Goal: Information Seeking & Learning: Find specific page/section

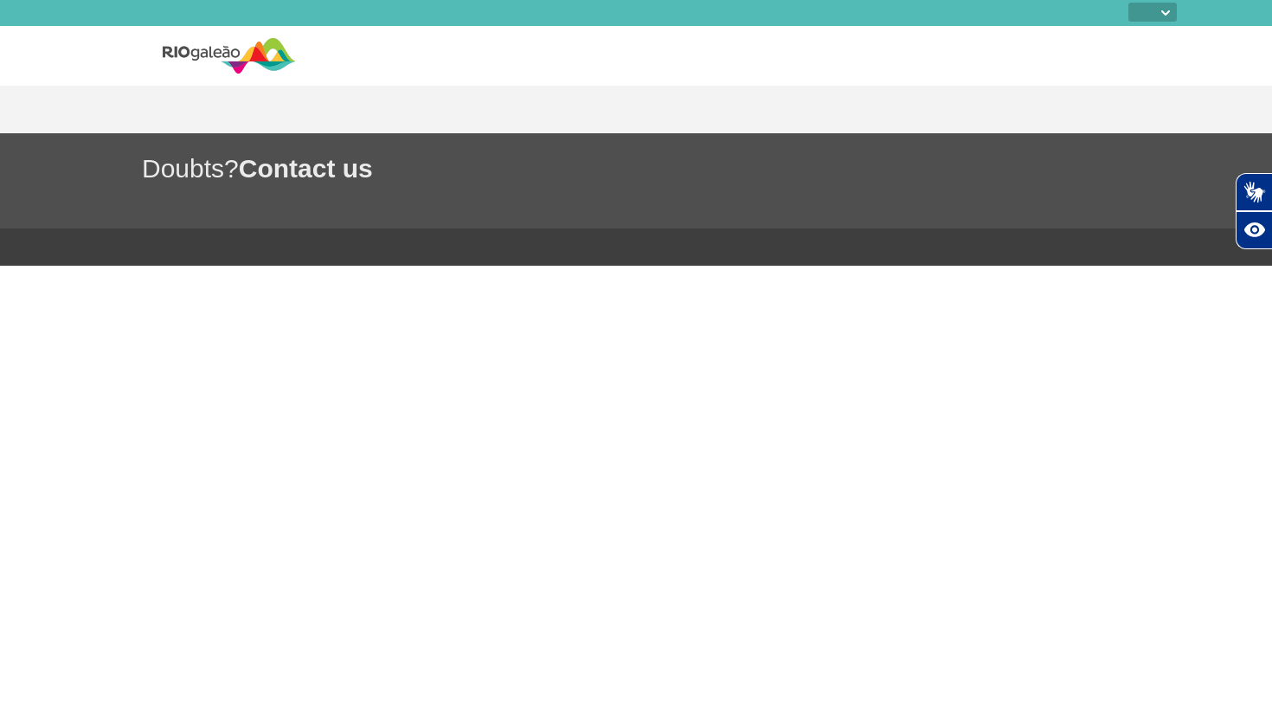
select select
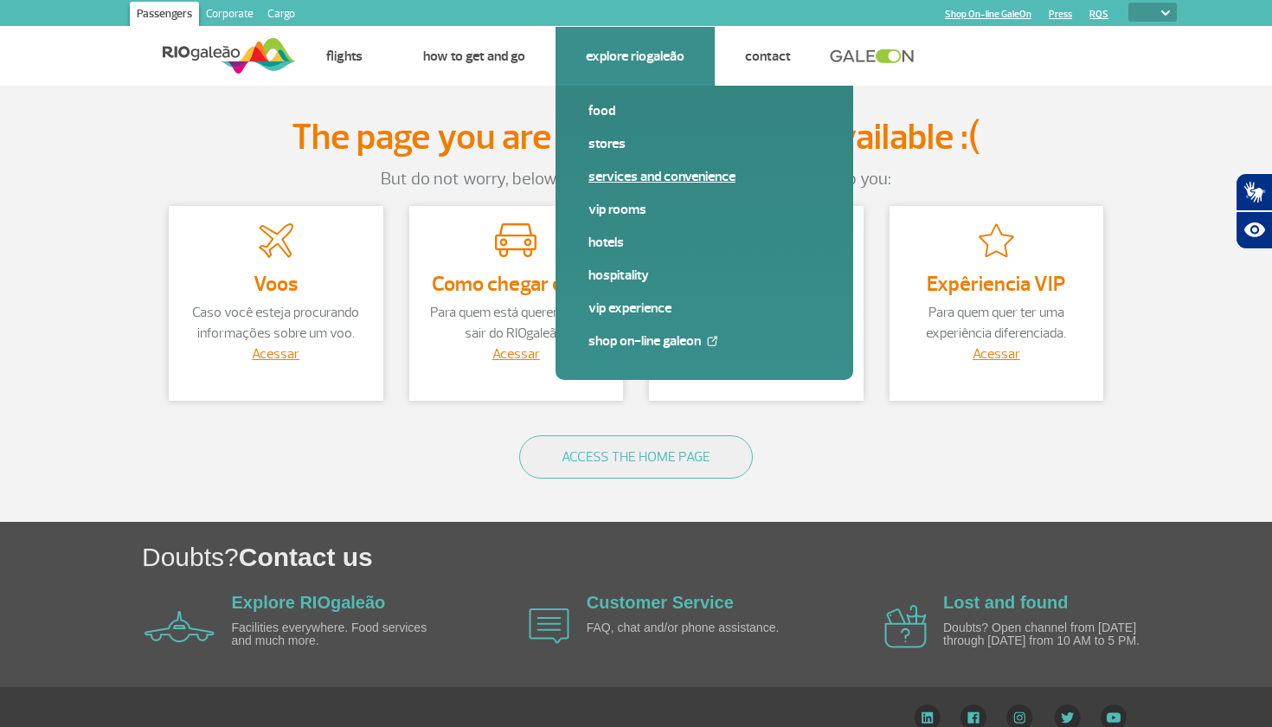
click at [636, 169] on link "Services and Convenience" at bounding box center [704, 176] width 232 height 19
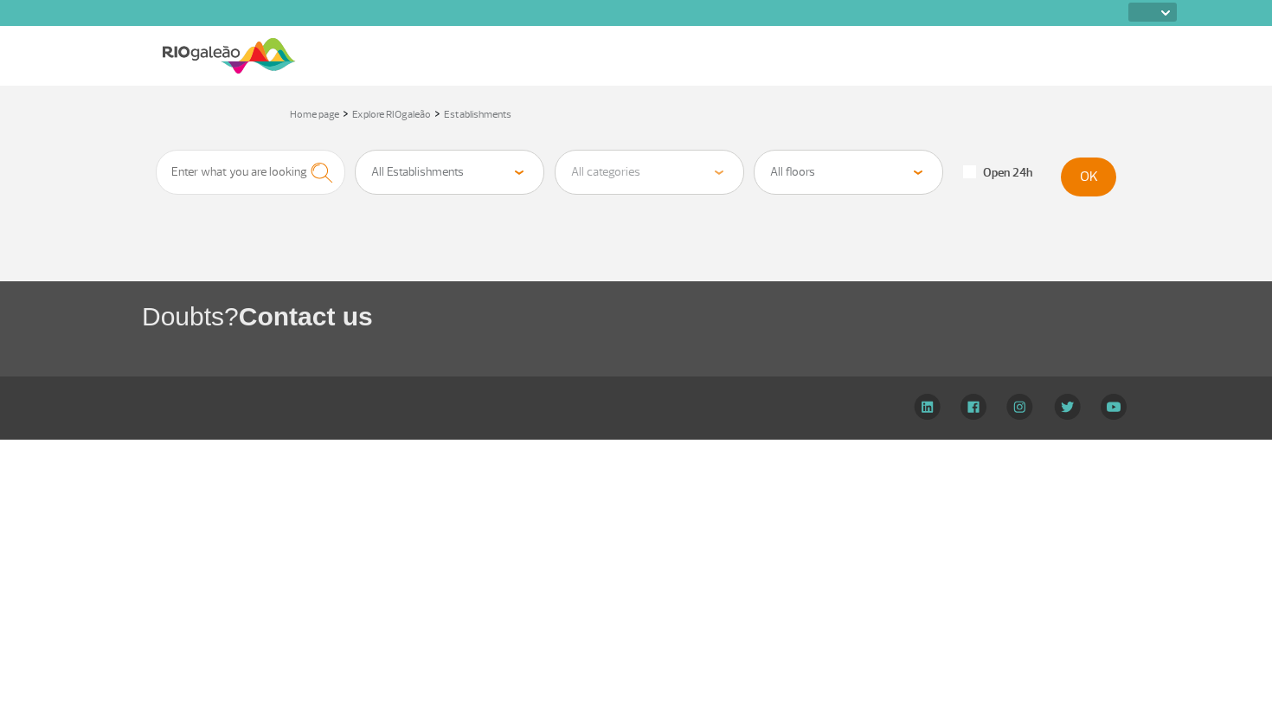
select select
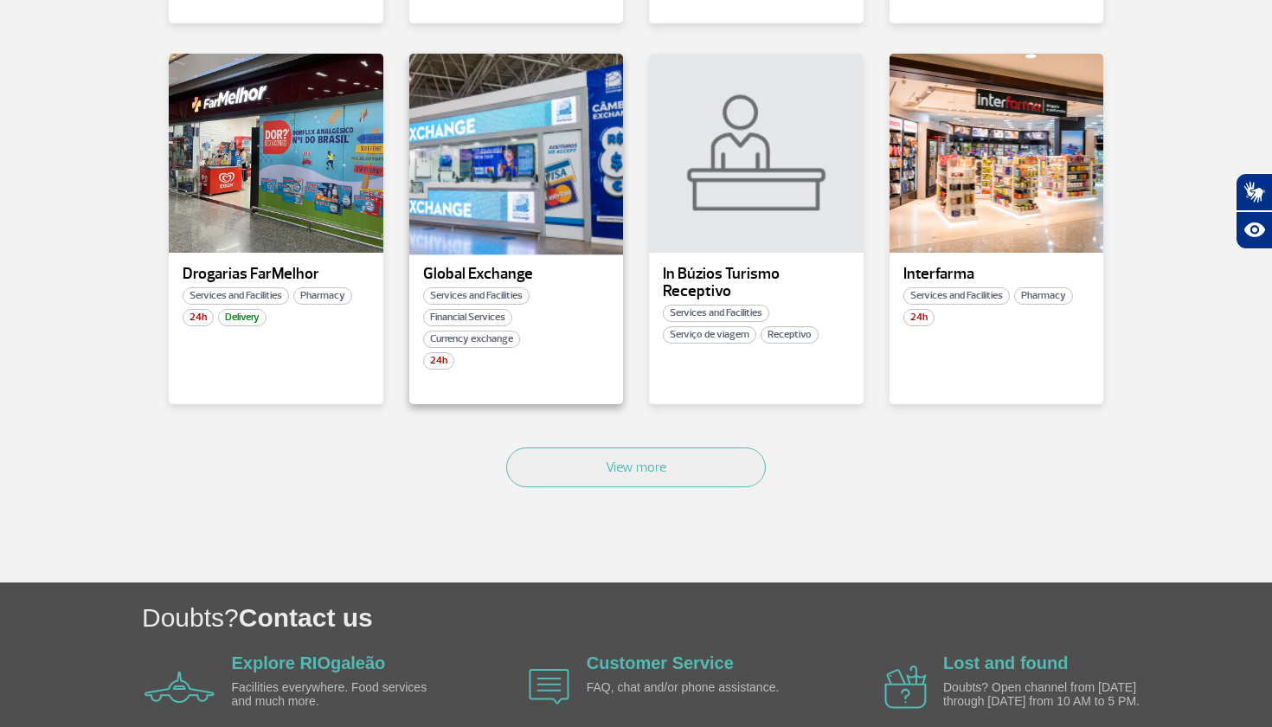
scroll to position [1031, 0]
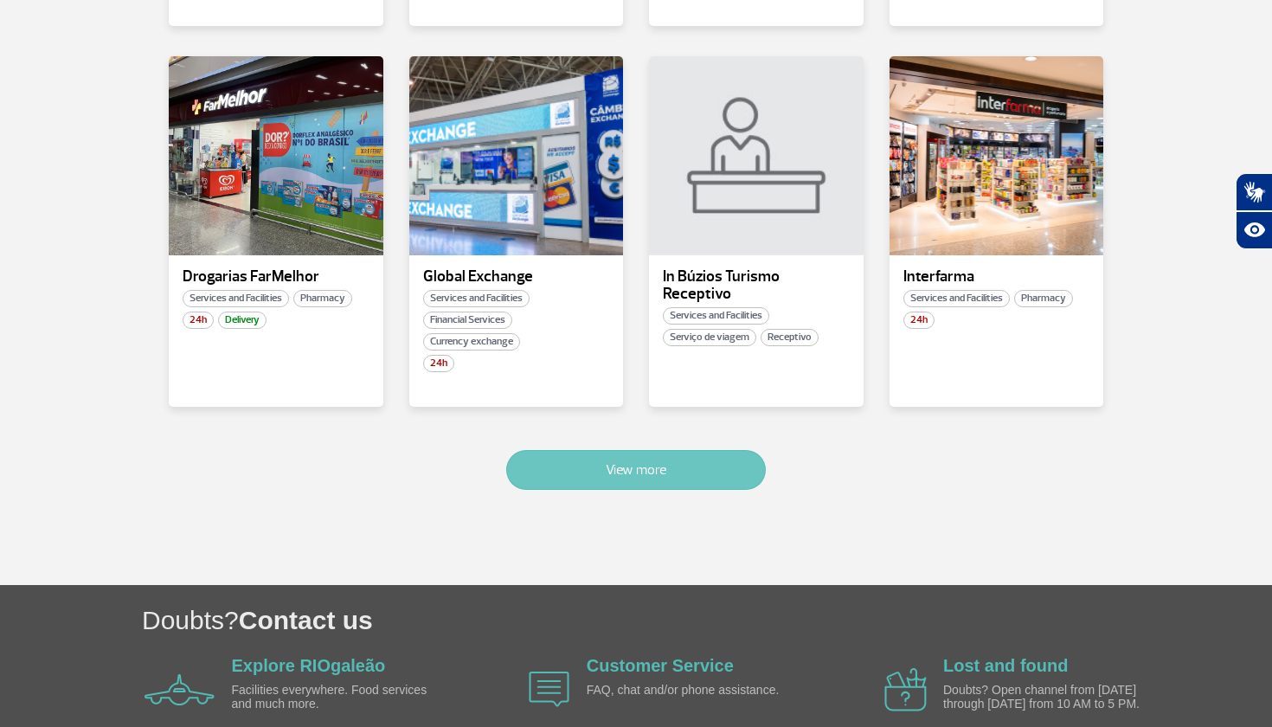
click at [646, 471] on button "View more" at bounding box center [636, 470] width 260 height 40
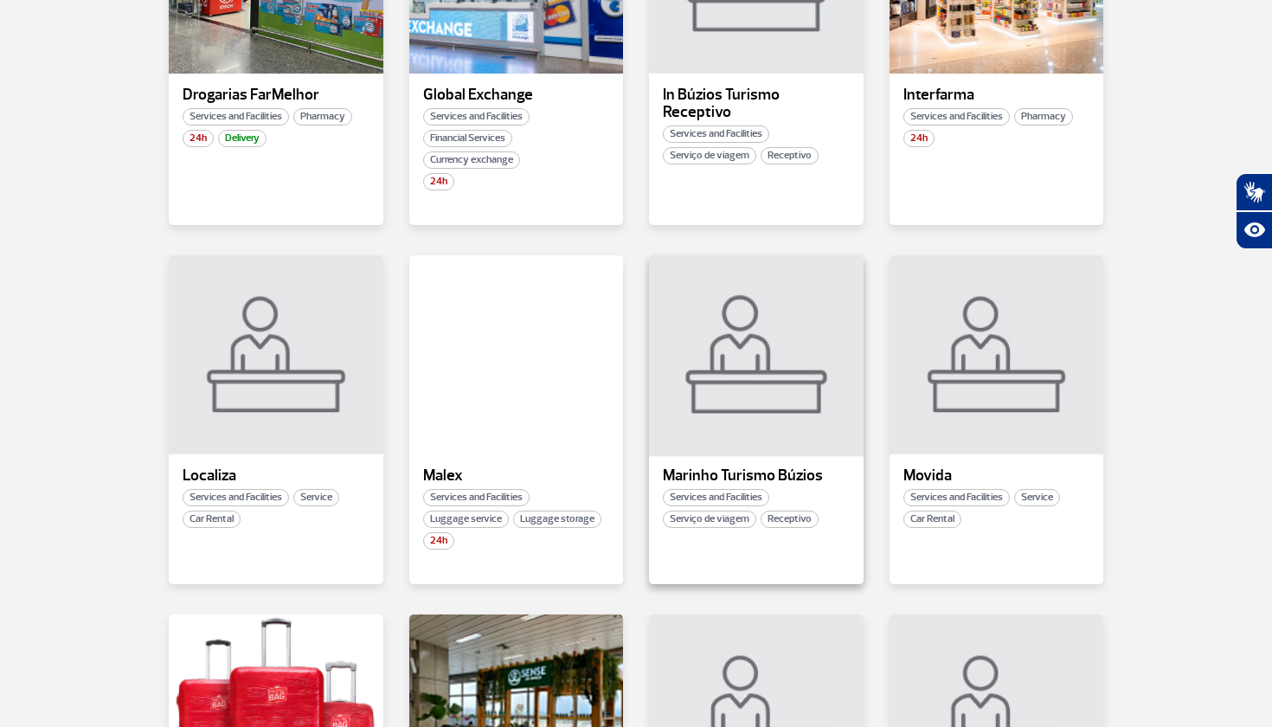
scroll to position [1250, 0]
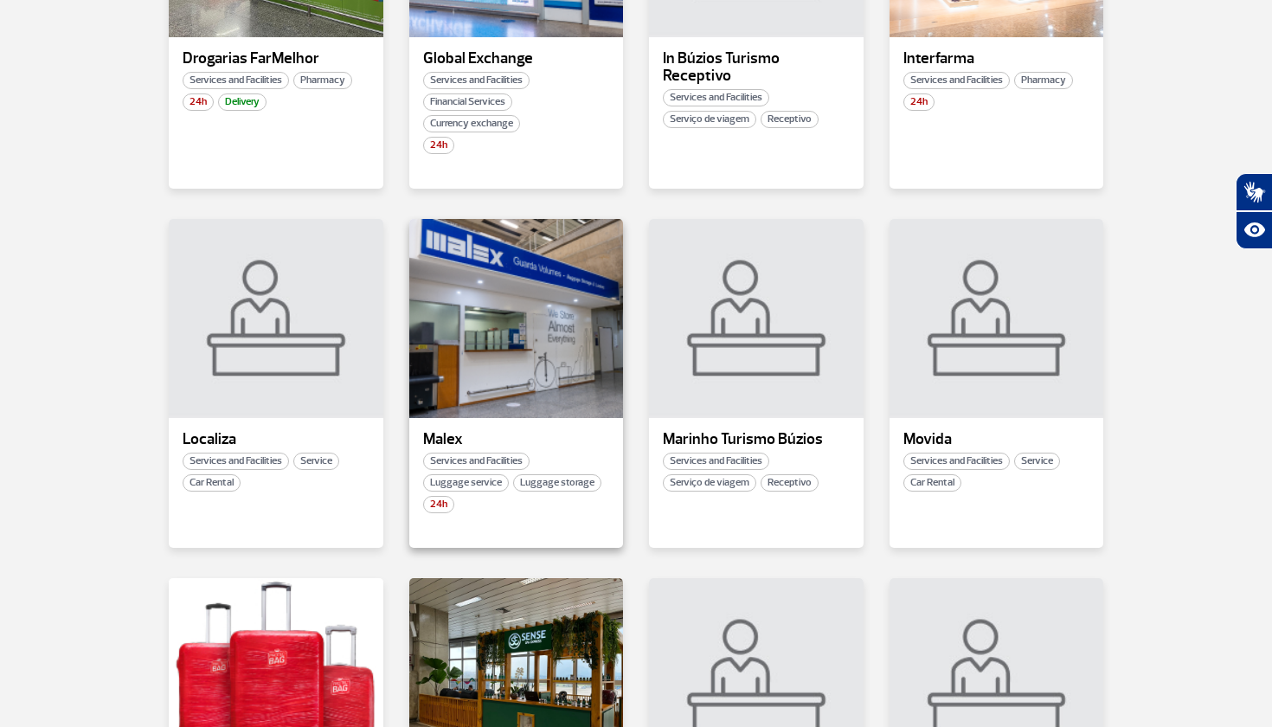
click at [541, 423] on div "Malex Services and Facilities Luggage service Luggage storage 24h" at bounding box center [516, 383] width 215 height 329
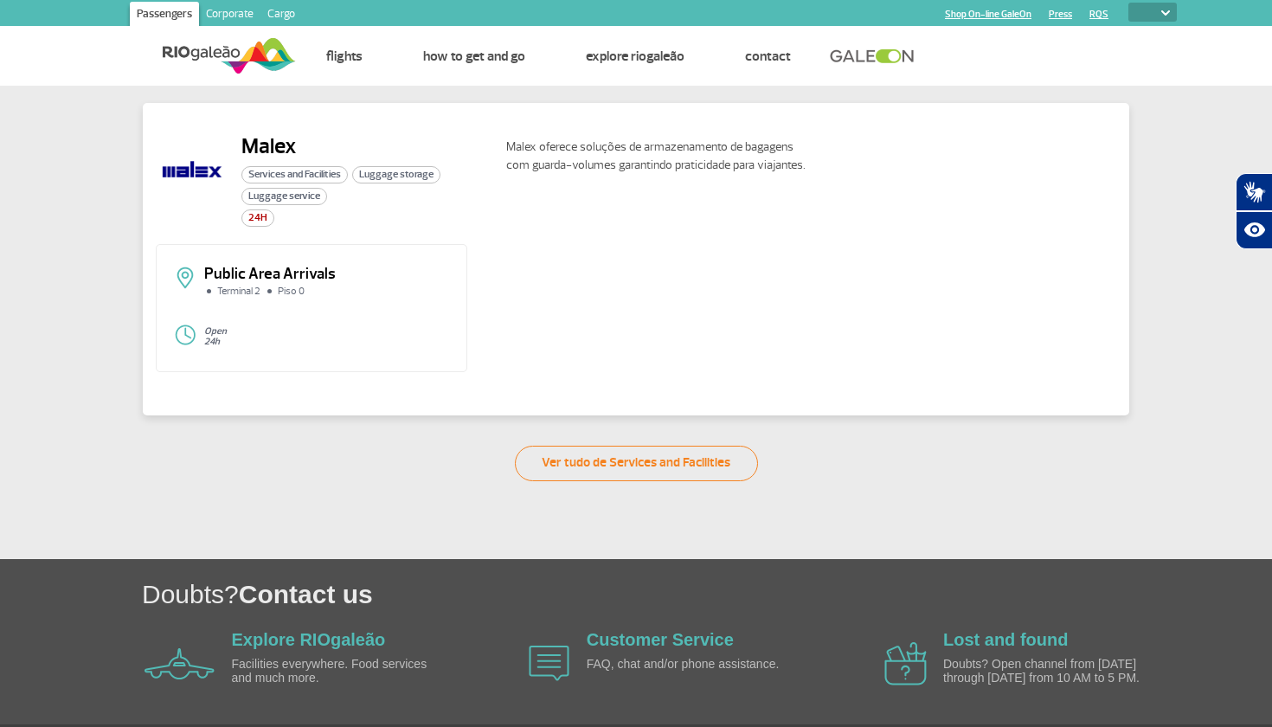
click at [258, 201] on span "Luggage service" at bounding box center [284, 196] width 86 height 17
click at [291, 173] on span "Services and Facilities" at bounding box center [294, 174] width 106 height 17
click at [383, 233] on div "Malex Services and Facilities Luggage storage Luggage service 24H Malex oferece…" at bounding box center [636, 188] width 960 height 111
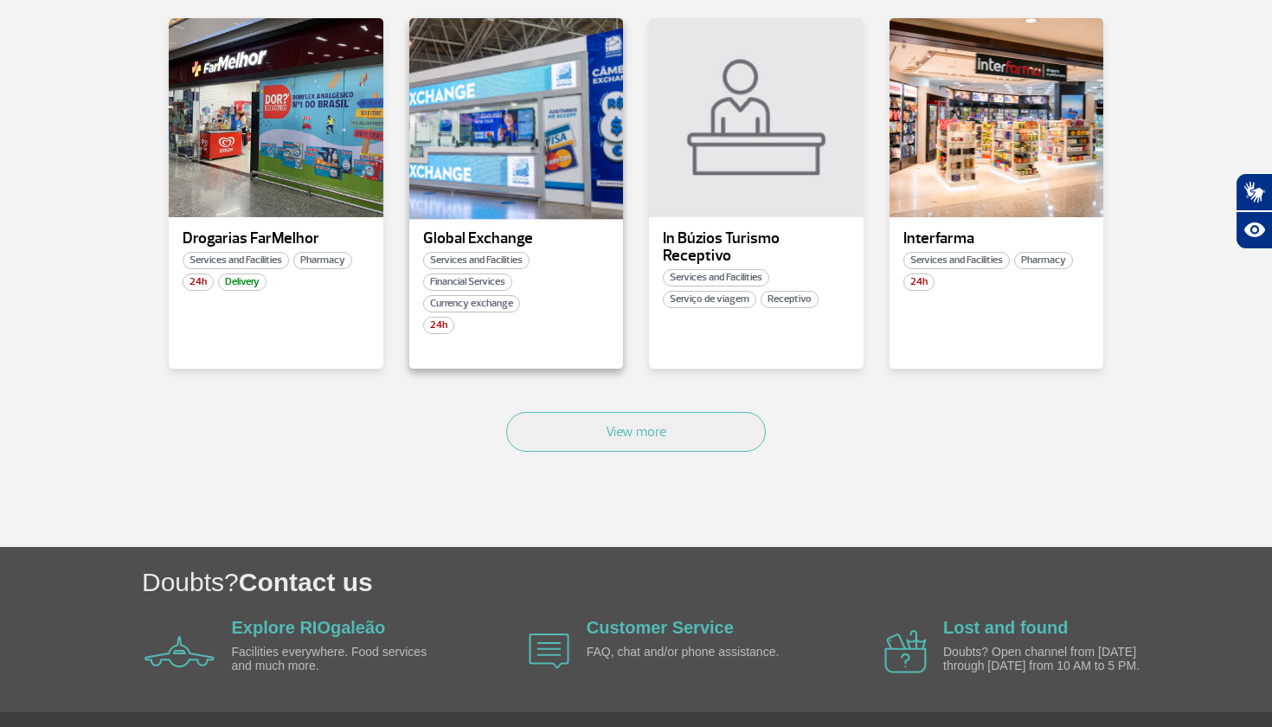
scroll to position [1069, 0]
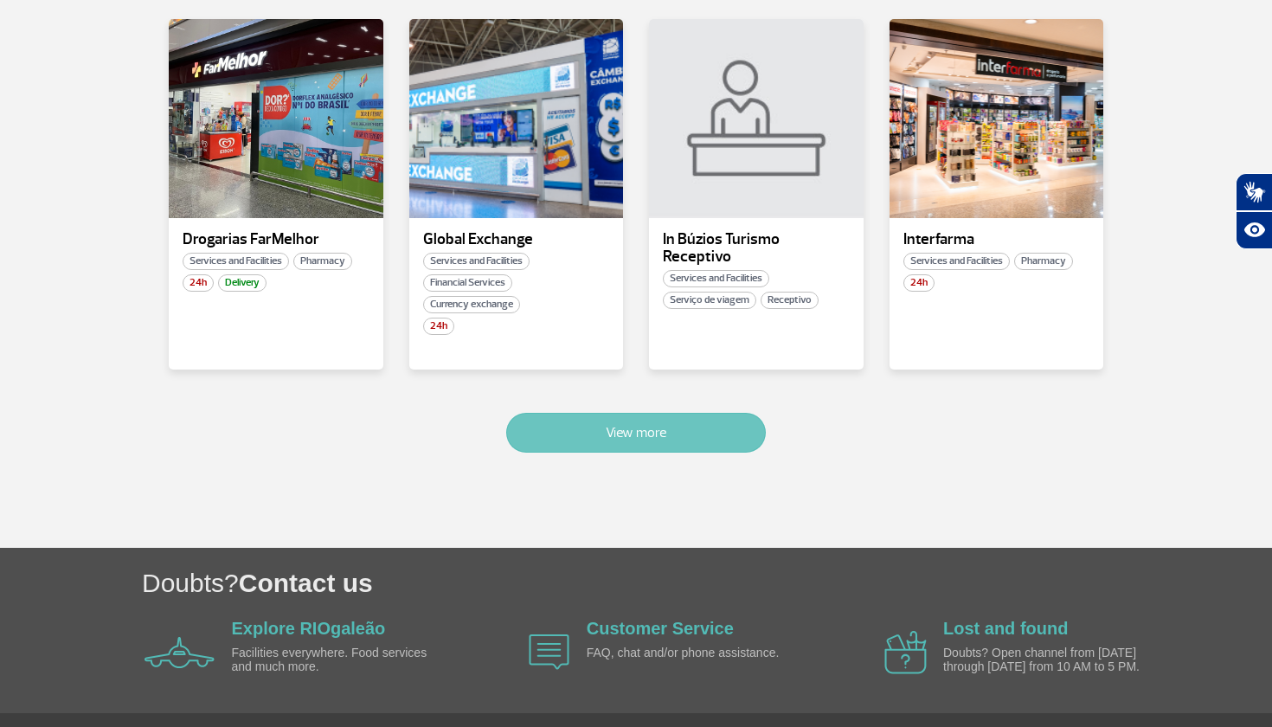
click at [625, 440] on button "View more" at bounding box center [636, 433] width 260 height 40
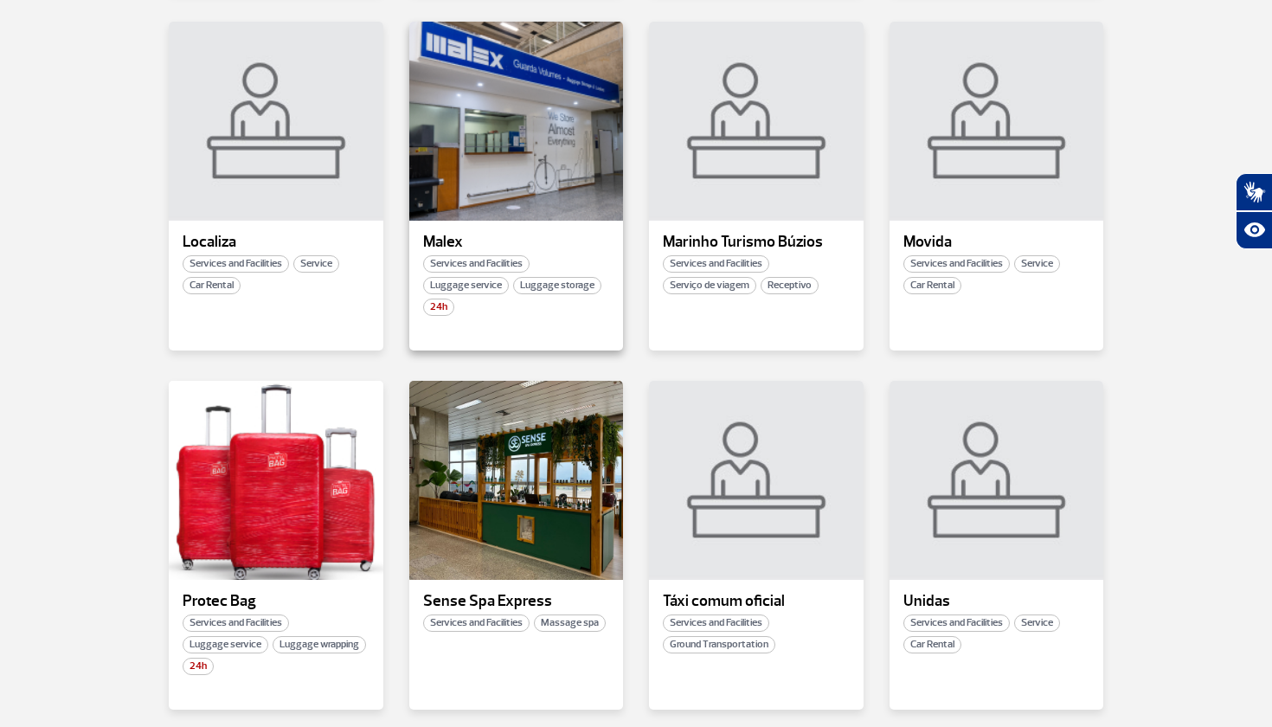
scroll to position [1444, 0]
